Goal: Information Seeking & Learning: Learn about a topic

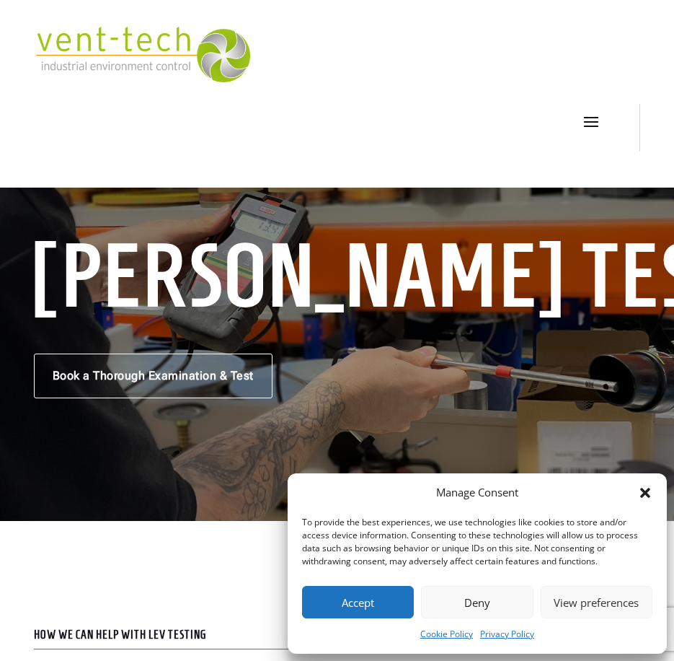
click at [650, 494] on icon "Close dialog" at bounding box center [645, 492] width 14 height 14
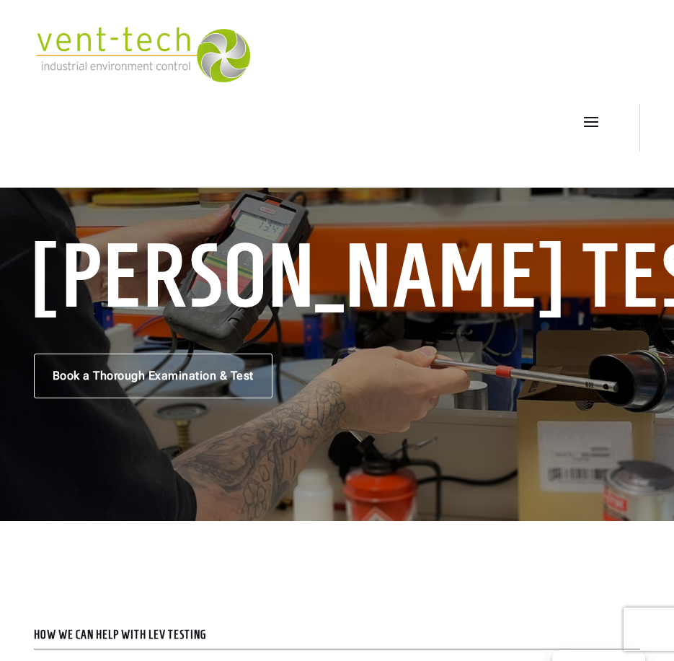
click at [591, 132] on span at bounding box center [591, 121] width 23 height 23
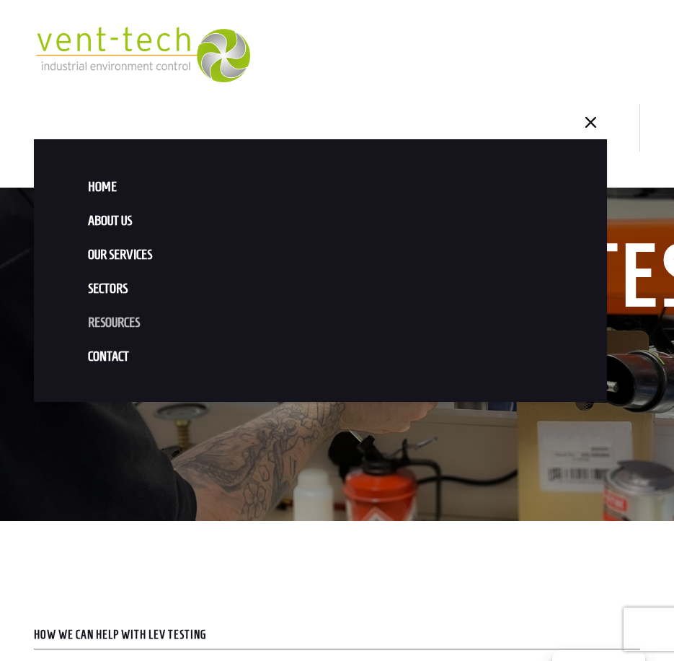
click at [133, 321] on link "Resources" at bounding box center [321, 323] width 516 height 34
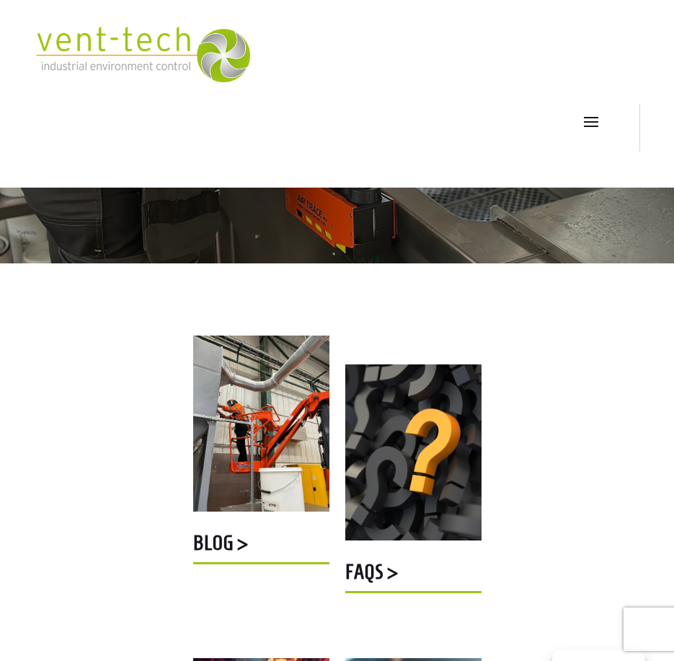
scroll to position [216, 0]
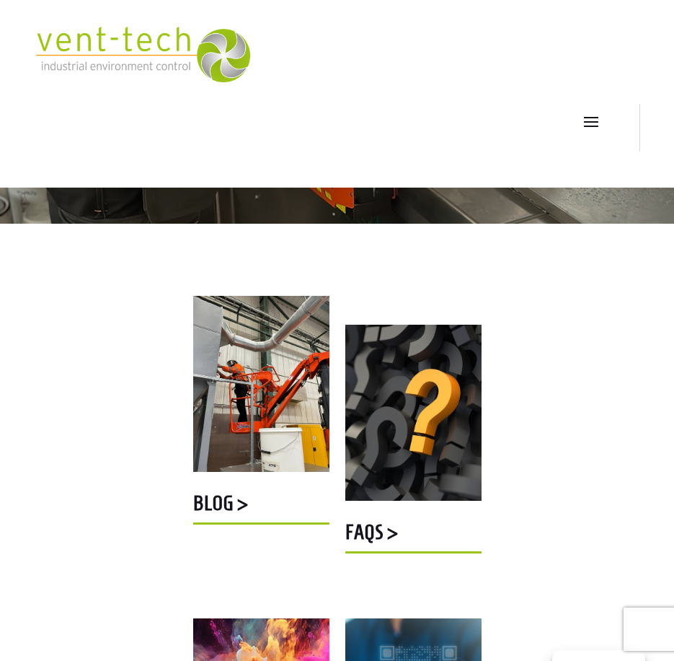
click at [367, 426] on img at bounding box center [413, 413] width 136 height 176
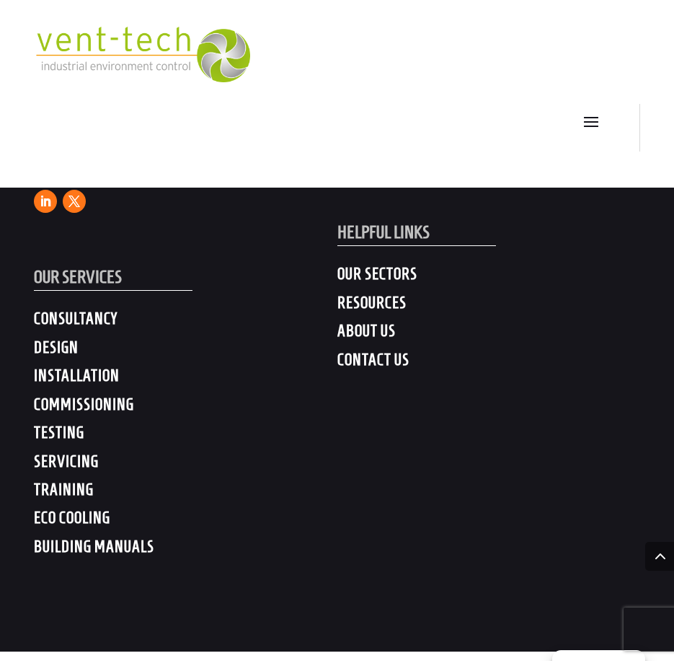
scroll to position [4079, 0]
